Goal: Information Seeking & Learning: Learn about a topic

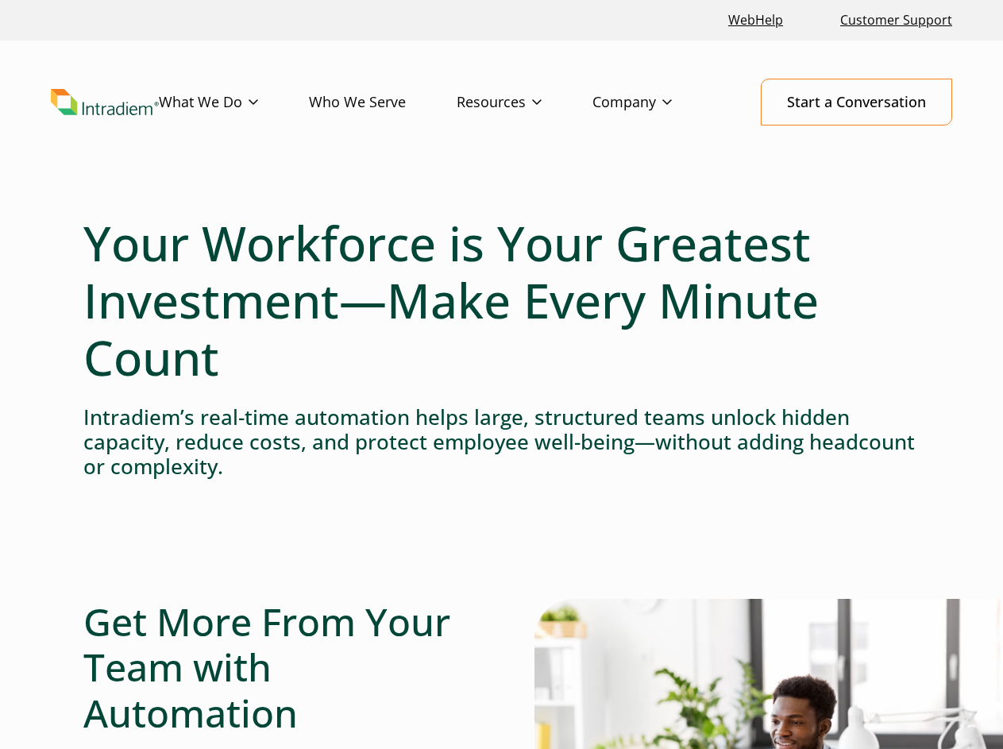
click at [501, 374] on h1 "Your Workforce is Your Greatest Investment—Make Every Minute Count" at bounding box center [501, 300] width 836 height 172
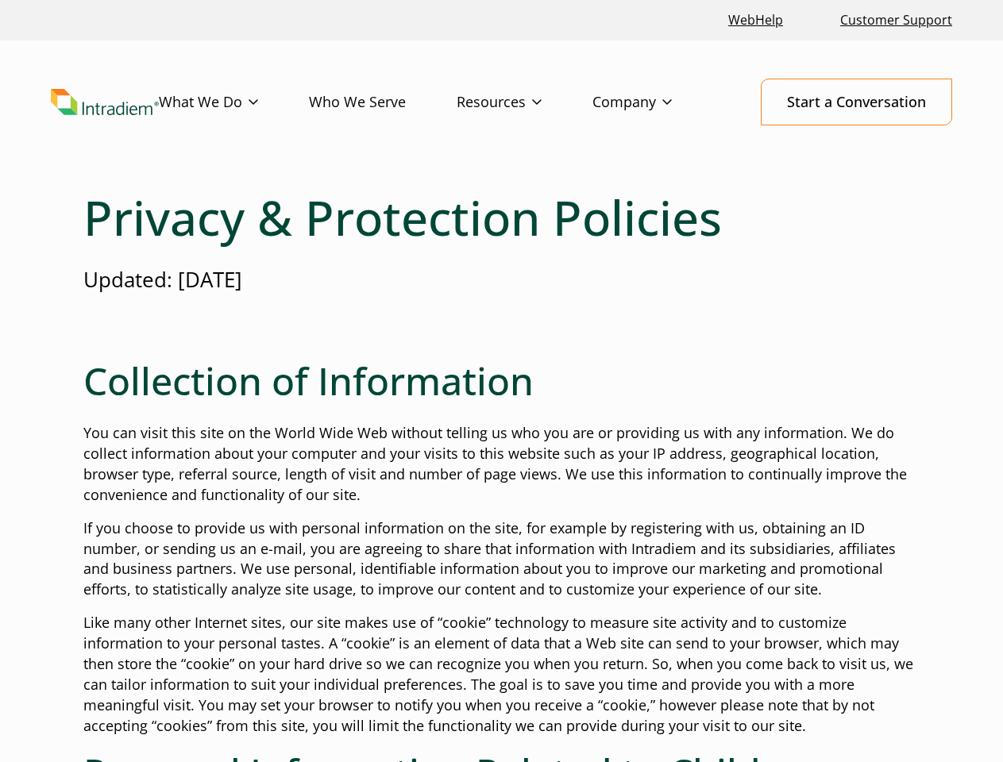
click at [501, 381] on h2 "Collection of Information" at bounding box center [501, 381] width 836 height 46
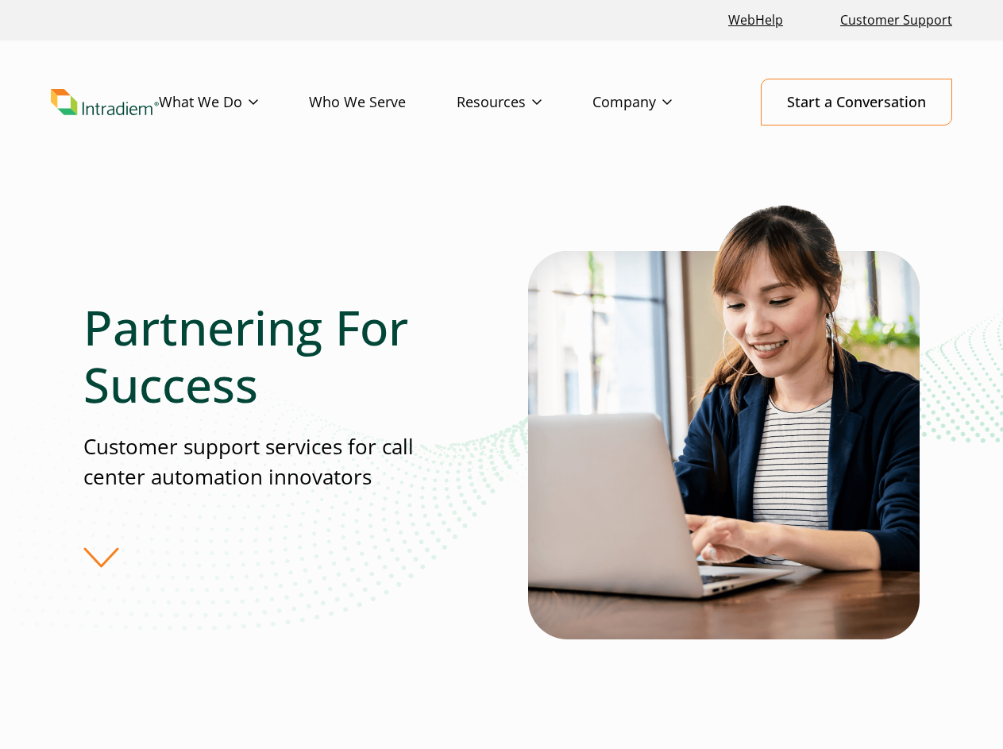
click at [501, 374] on div "Partnering For Success Customer support services for call center automation inn…" at bounding box center [305, 433] width 445 height 269
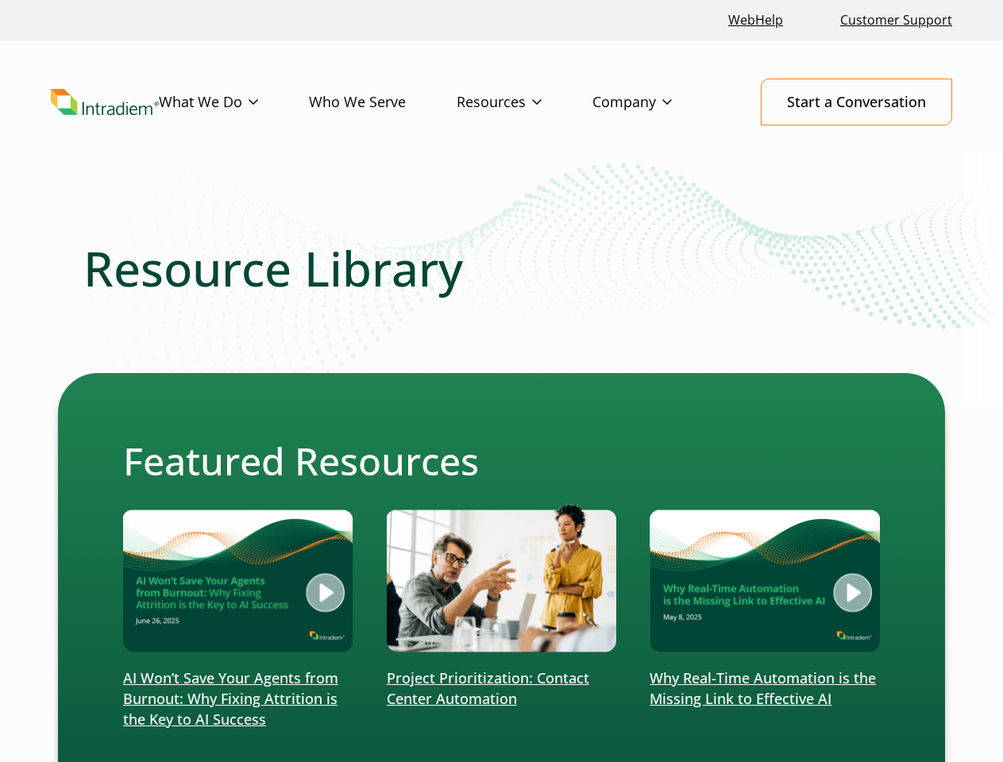
click at [501, 381] on div "Featured Resources AI Won’t Save Your Agents from Burnout: Why Fixing Attrition…" at bounding box center [501, 588] width 887 height 430
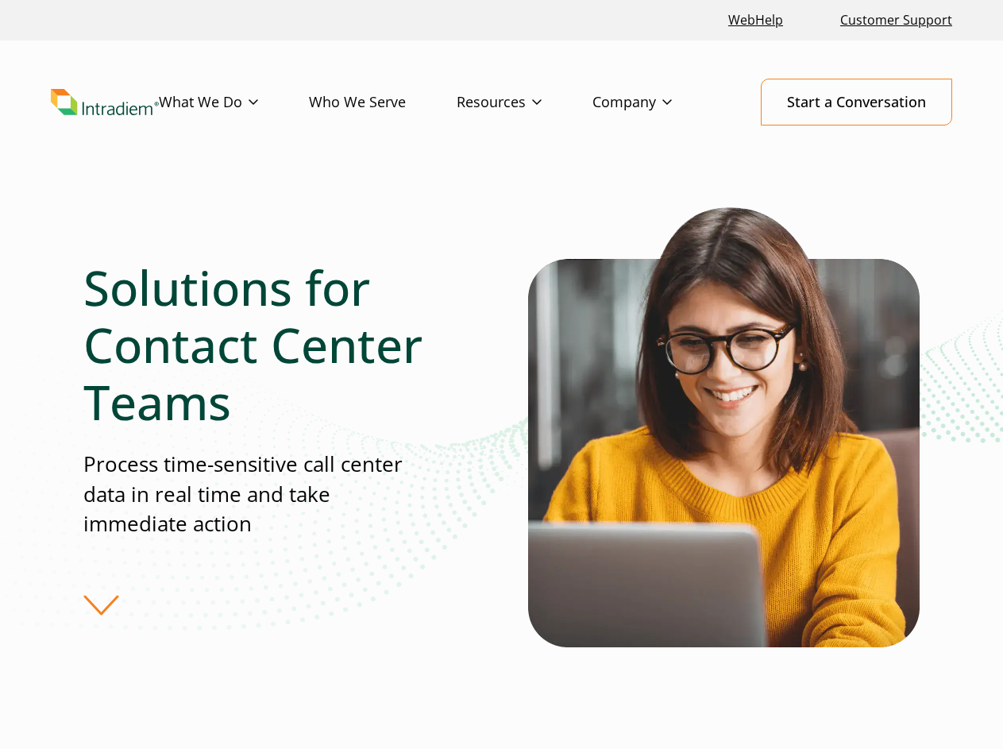
click at [501, 374] on div "Solutions for Contact Center Teams Process time-sensitive call center data in r…" at bounding box center [305, 437] width 445 height 356
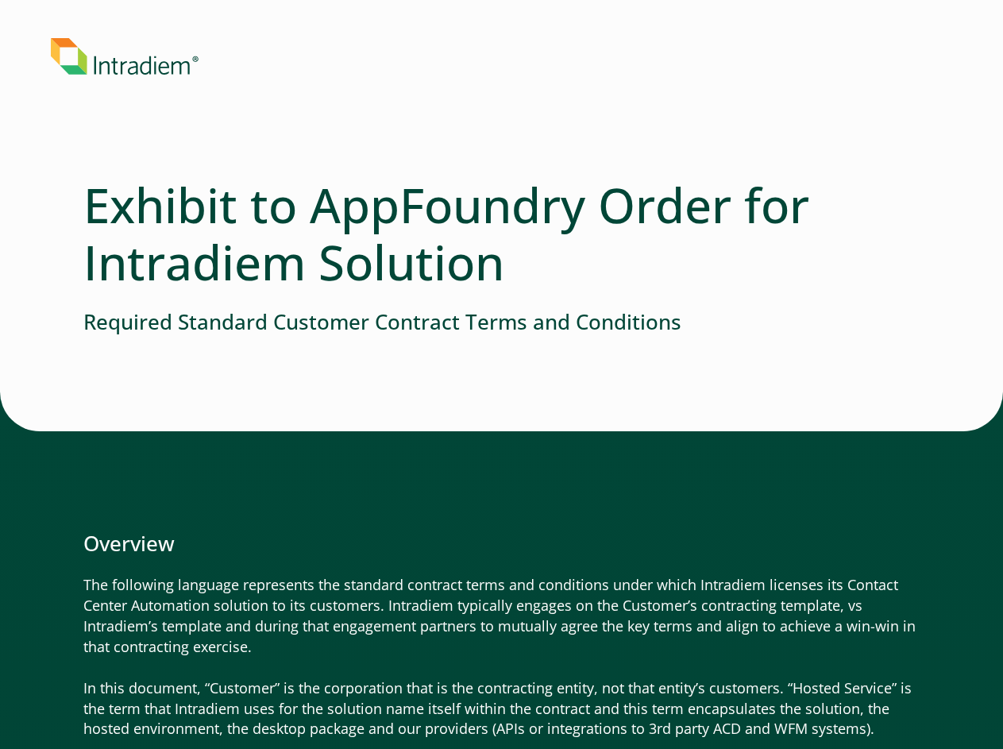
click at [501, 374] on div at bounding box center [501, 372] width 836 height 38
